Goal: Find specific page/section: Find specific page/section

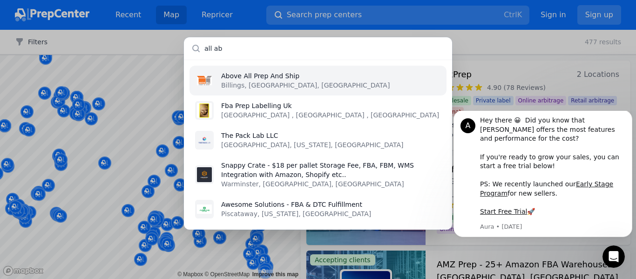
type input "all ab"
click at [257, 85] on p "Billings, [GEOGRAPHIC_DATA], [GEOGRAPHIC_DATA]" at bounding box center [305, 85] width 169 height 9
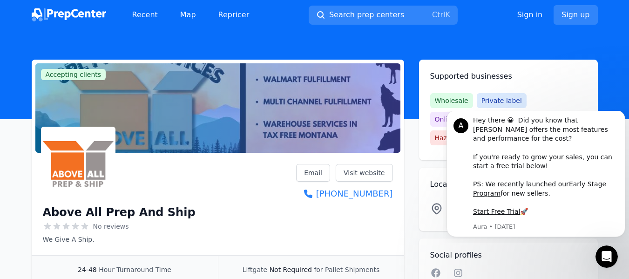
click at [621, 56] on header at bounding box center [314, 74] width 629 height 89
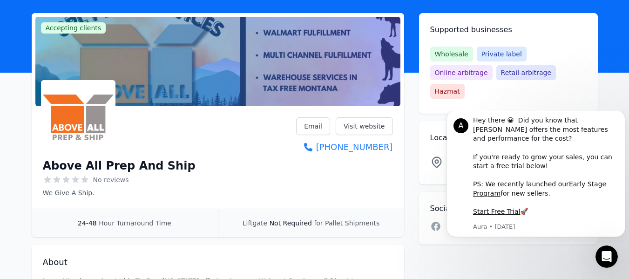
scroll to position [93, 0]
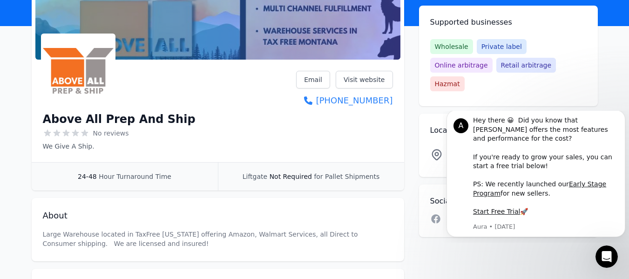
click at [563, 277] on div "Accepting clients Claim business Above All Prep And Ship No reviews We Give A S…" at bounding box center [315, 148] width 567 height 365
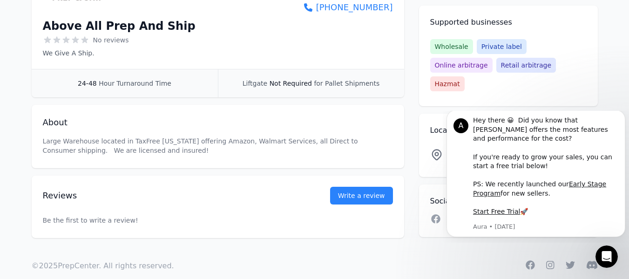
scroll to position [201, 0]
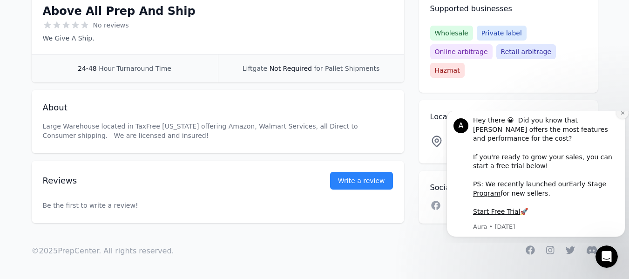
click at [624, 119] on button "Dismiss notification" at bounding box center [623, 113] width 12 height 12
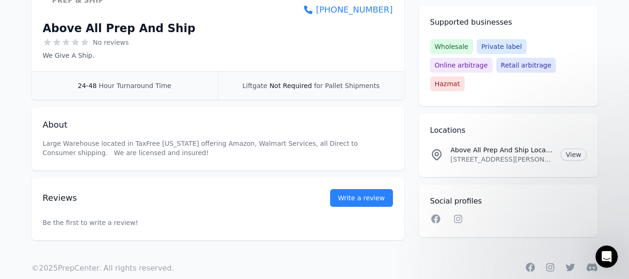
scroll to position [186, 0]
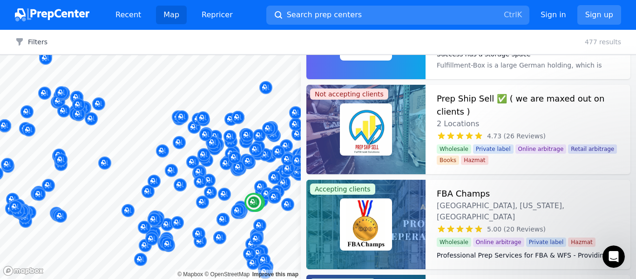
scroll to position [1491, 0]
